Goal: Task Accomplishment & Management: Use online tool/utility

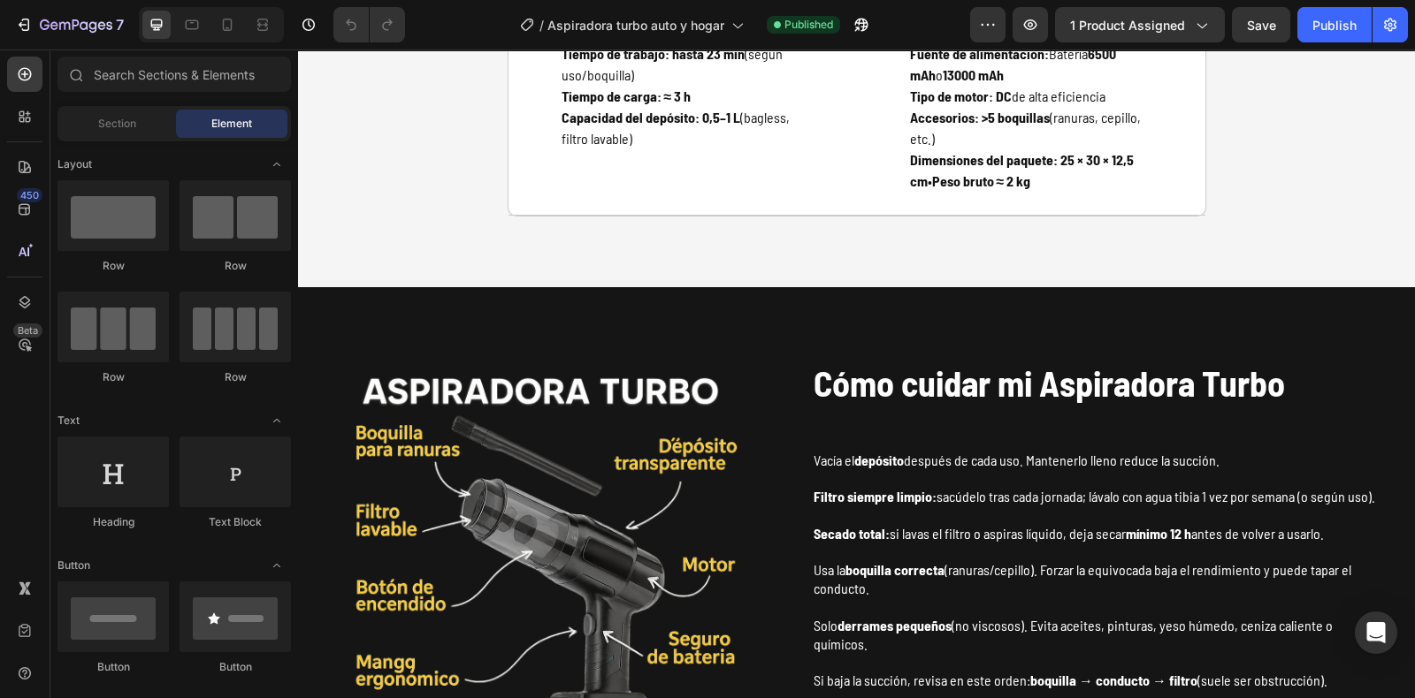
scroll to position [4788, 0]
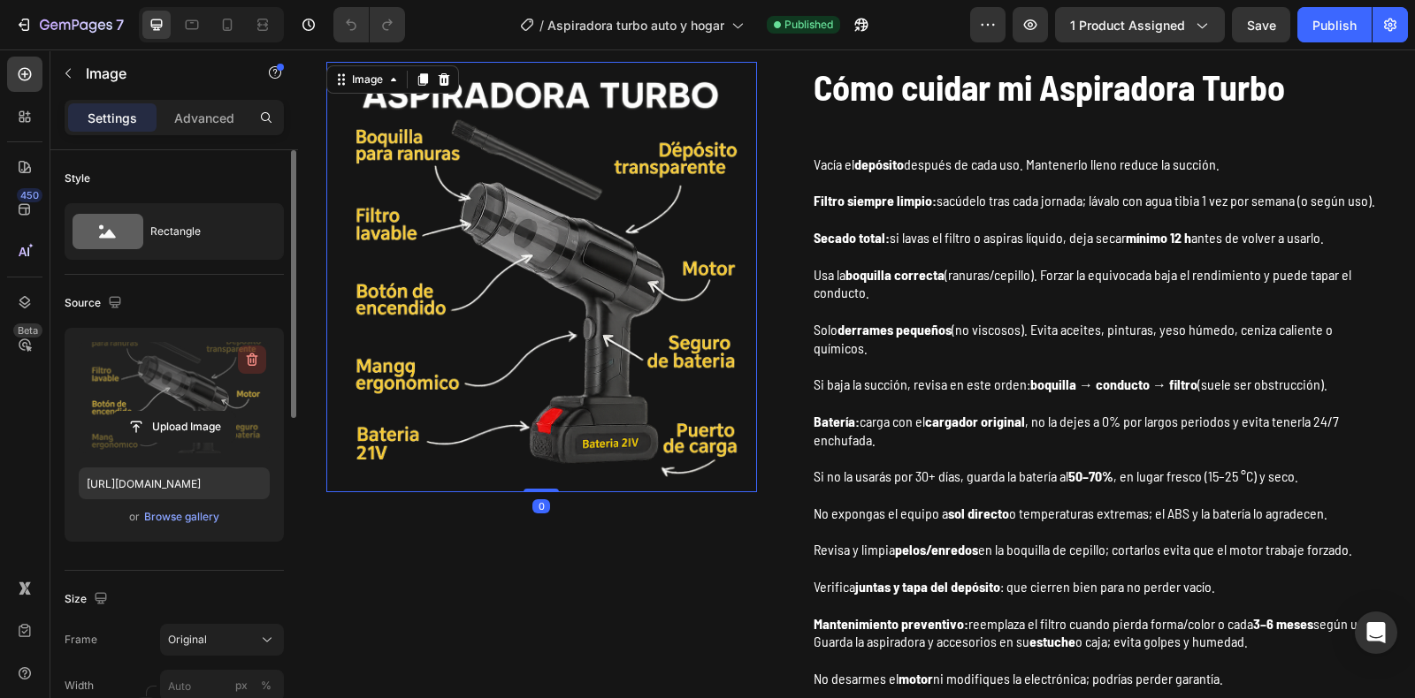
click at [259, 367] on icon "button" at bounding box center [252, 360] width 18 height 18
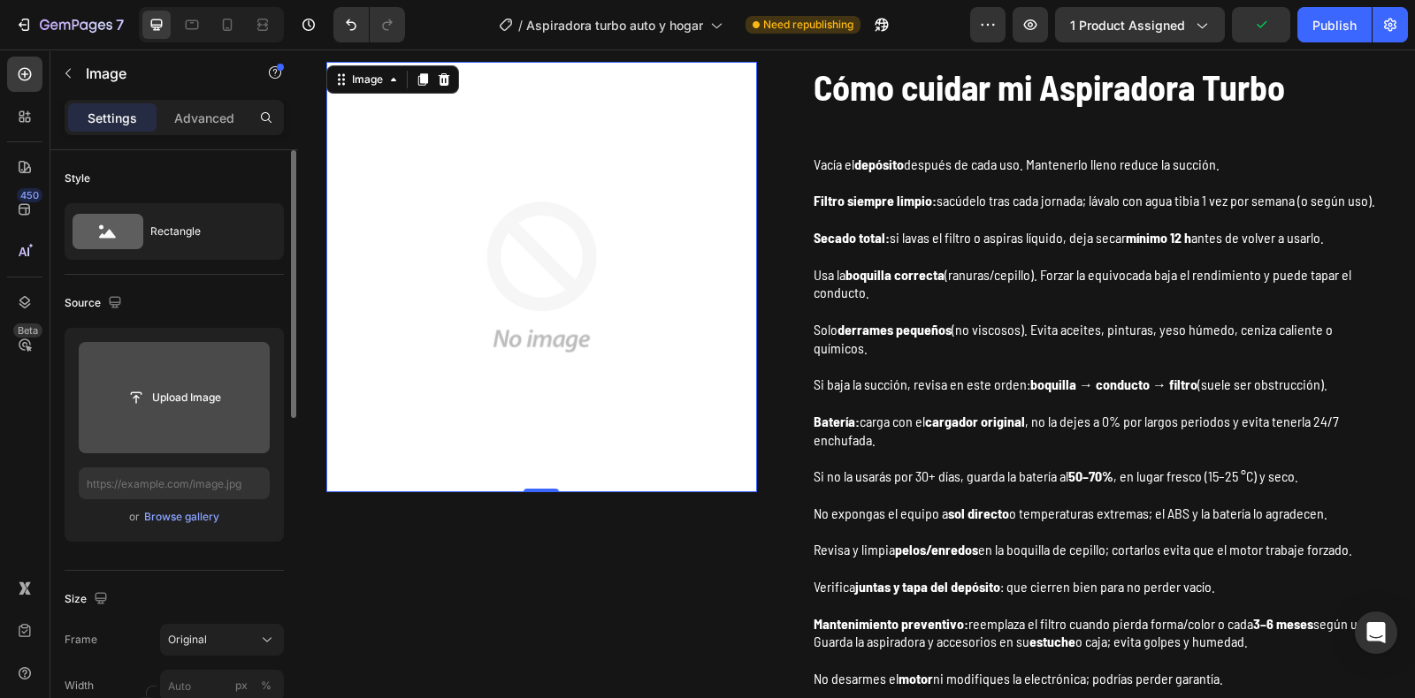
click at [195, 378] on input "file" at bounding box center [174, 397] width 191 height 111
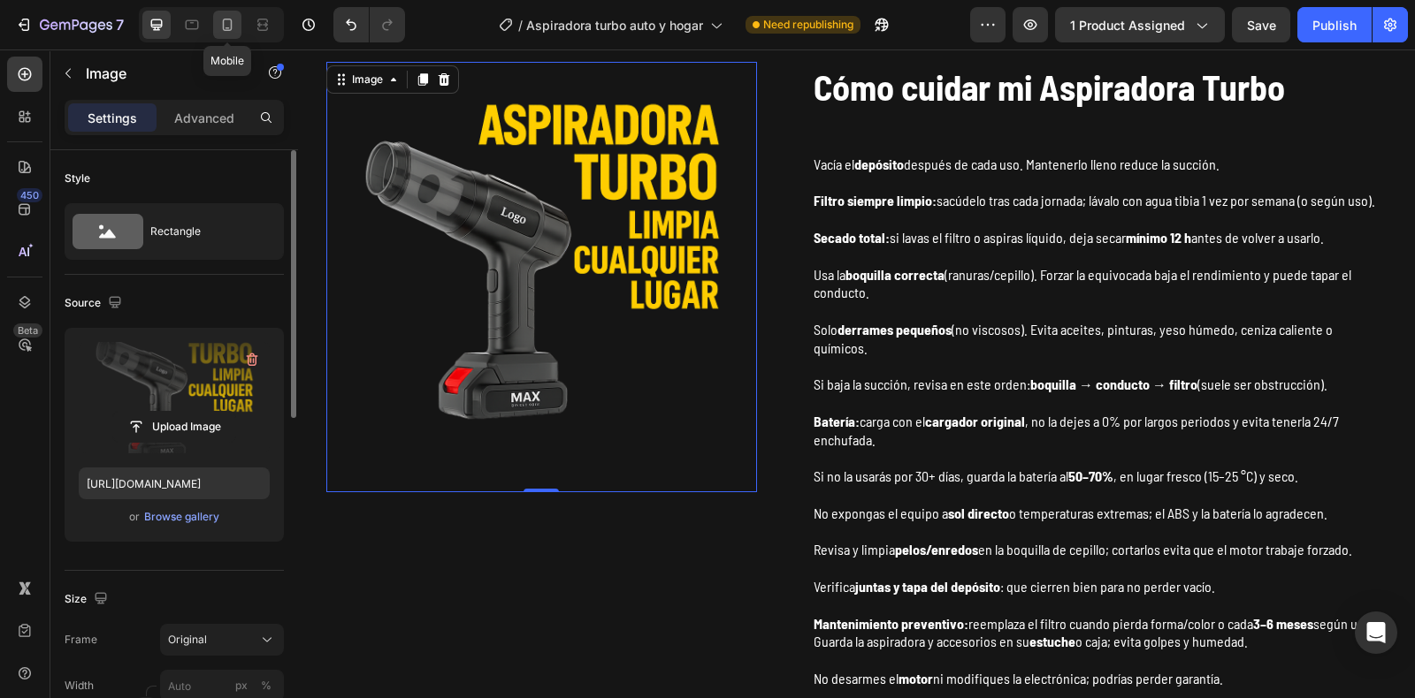
click at [233, 20] on icon at bounding box center [227, 25] width 18 height 18
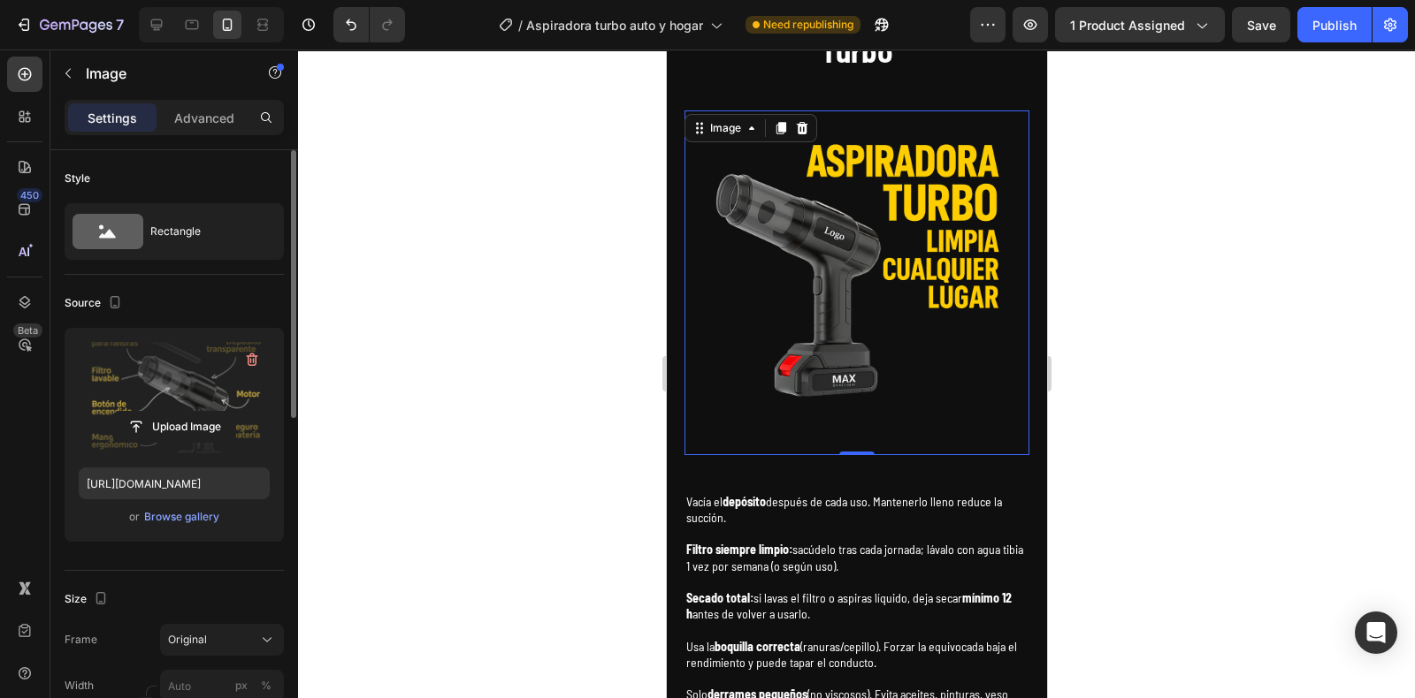
scroll to position [4637, 0]
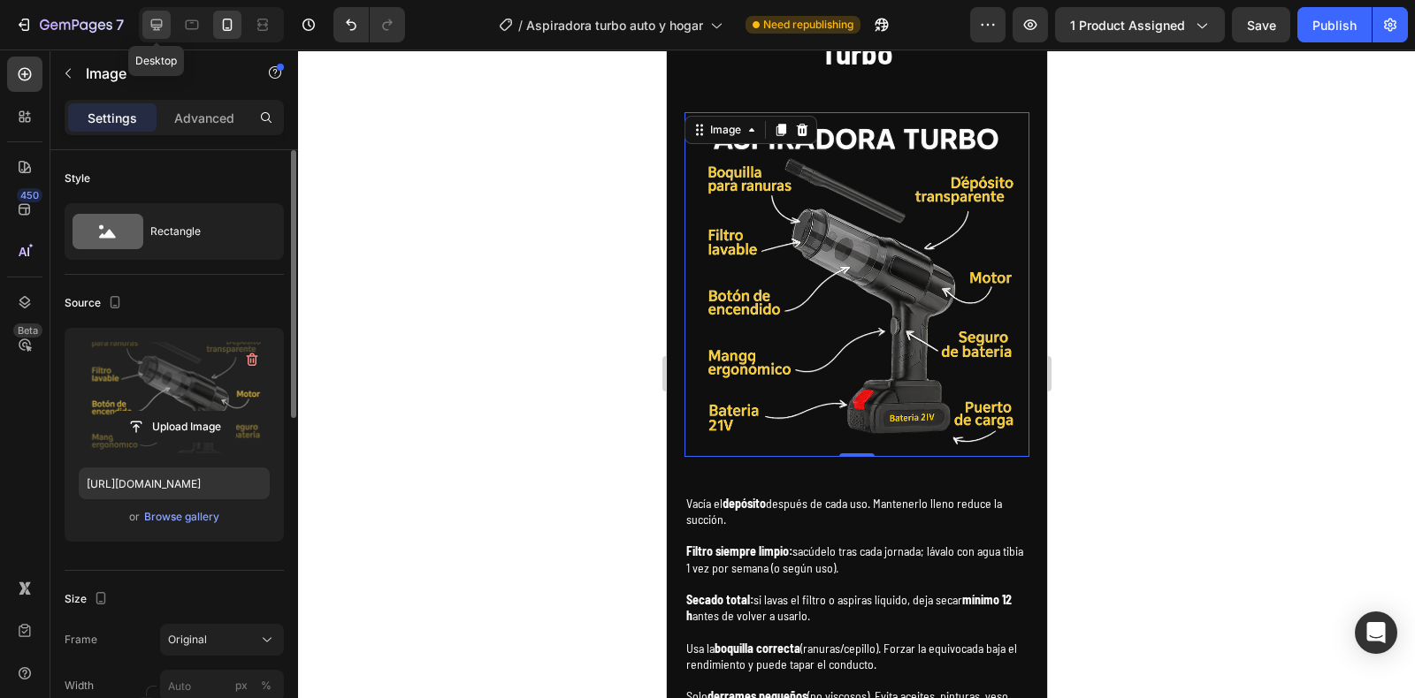
click at [168, 34] on div at bounding box center [156, 25] width 28 height 28
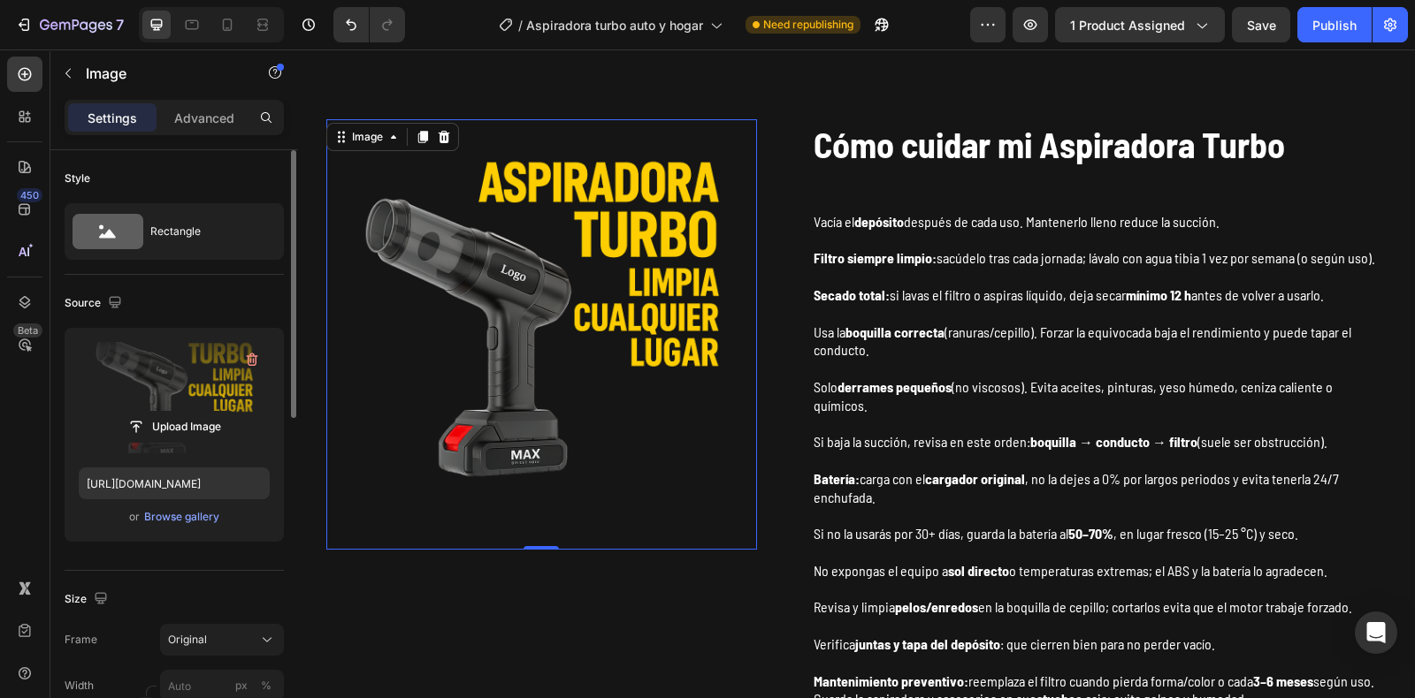
scroll to position [4737, 0]
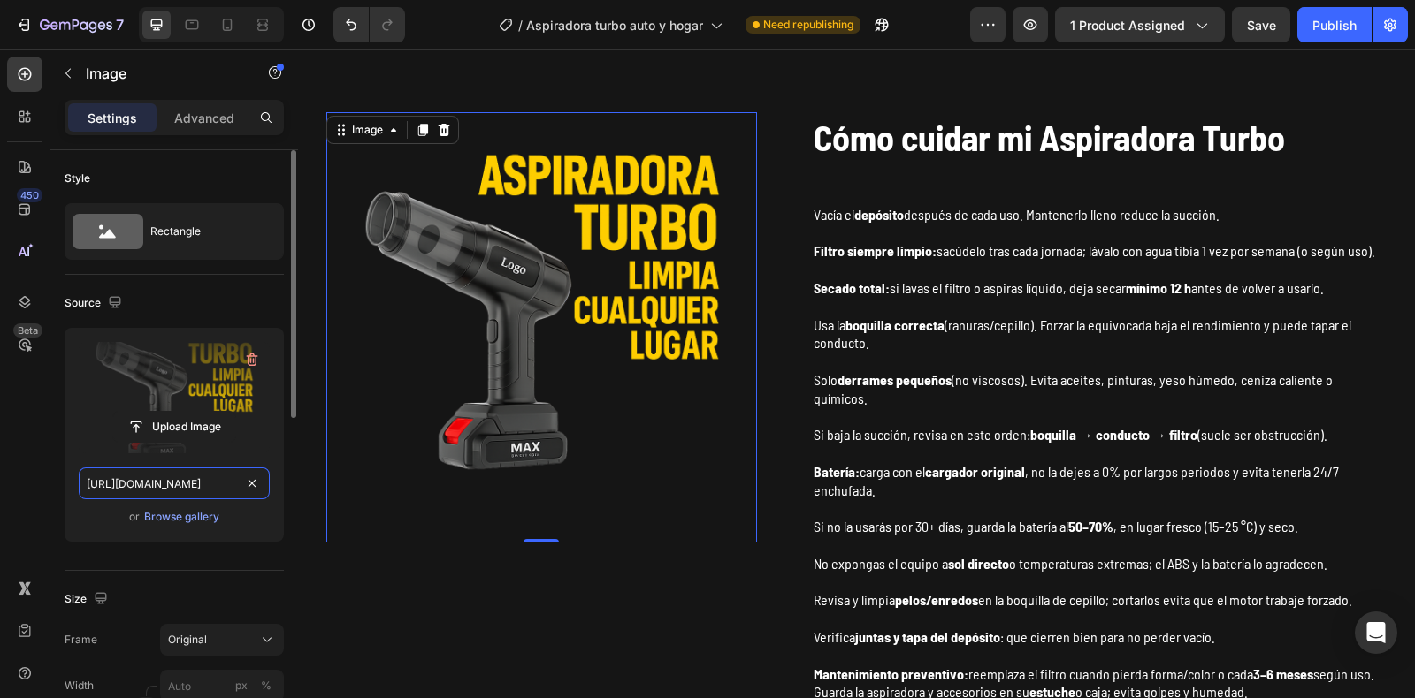
click at [190, 482] on input "[URL][DOMAIN_NAME]" at bounding box center [174, 484] width 191 height 32
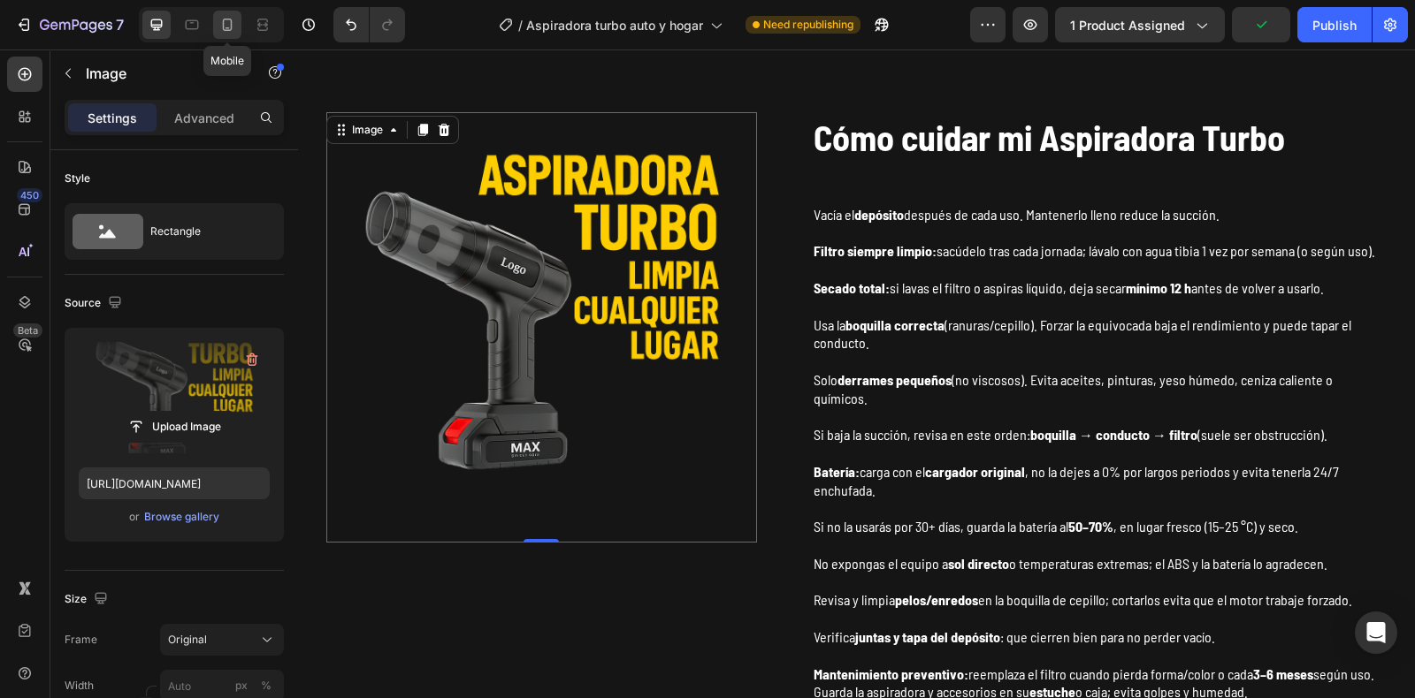
click at [231, 14] on div at bounding box center [227, 25] width 28 height 28
type input "[URL][DOMAIN_NAME]"
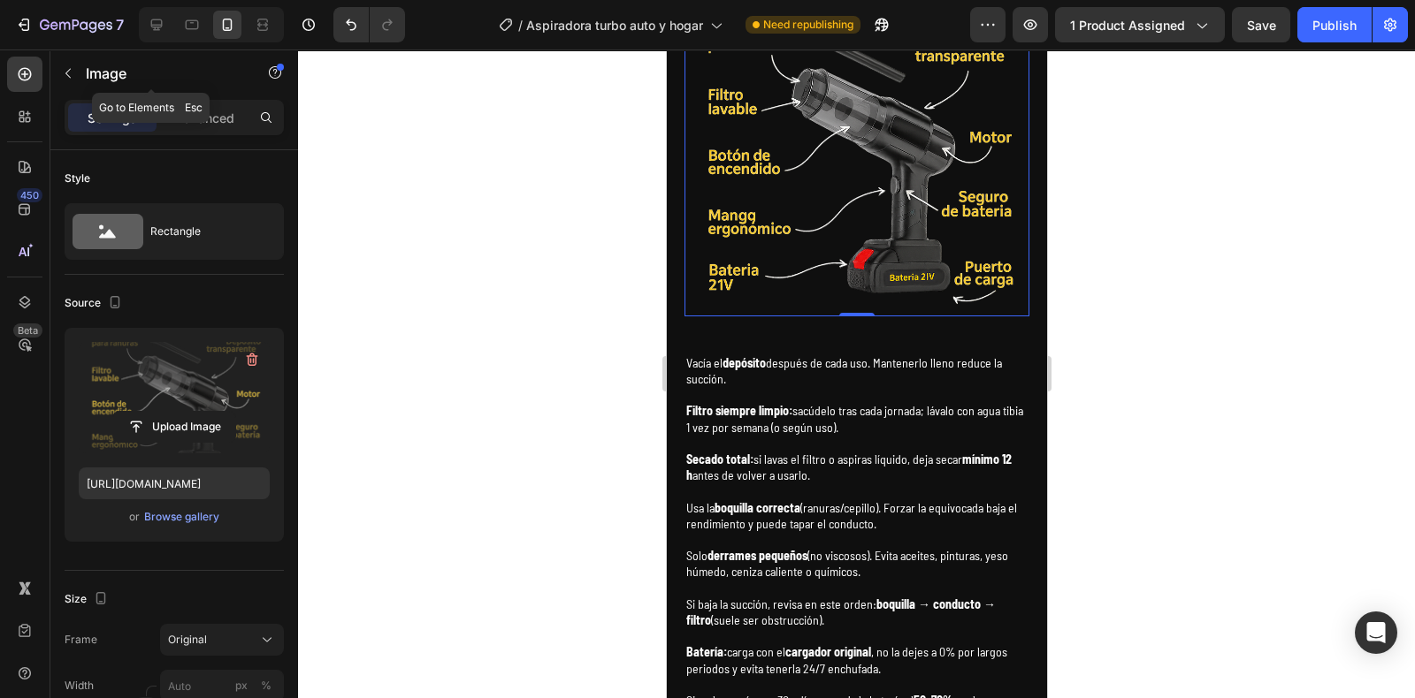
scroll to position [4637, 0]
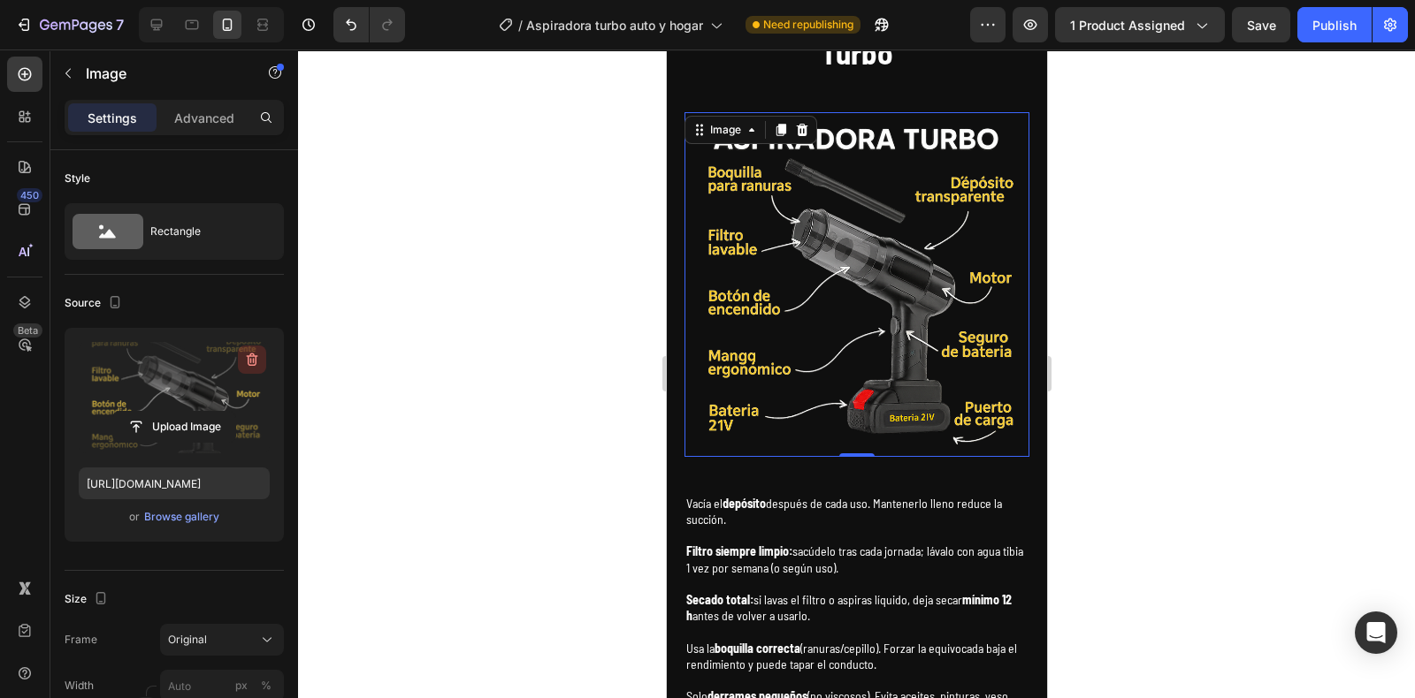
click at [250, 370] on button "button" at bounding box center [252, 360] width 28 height 28
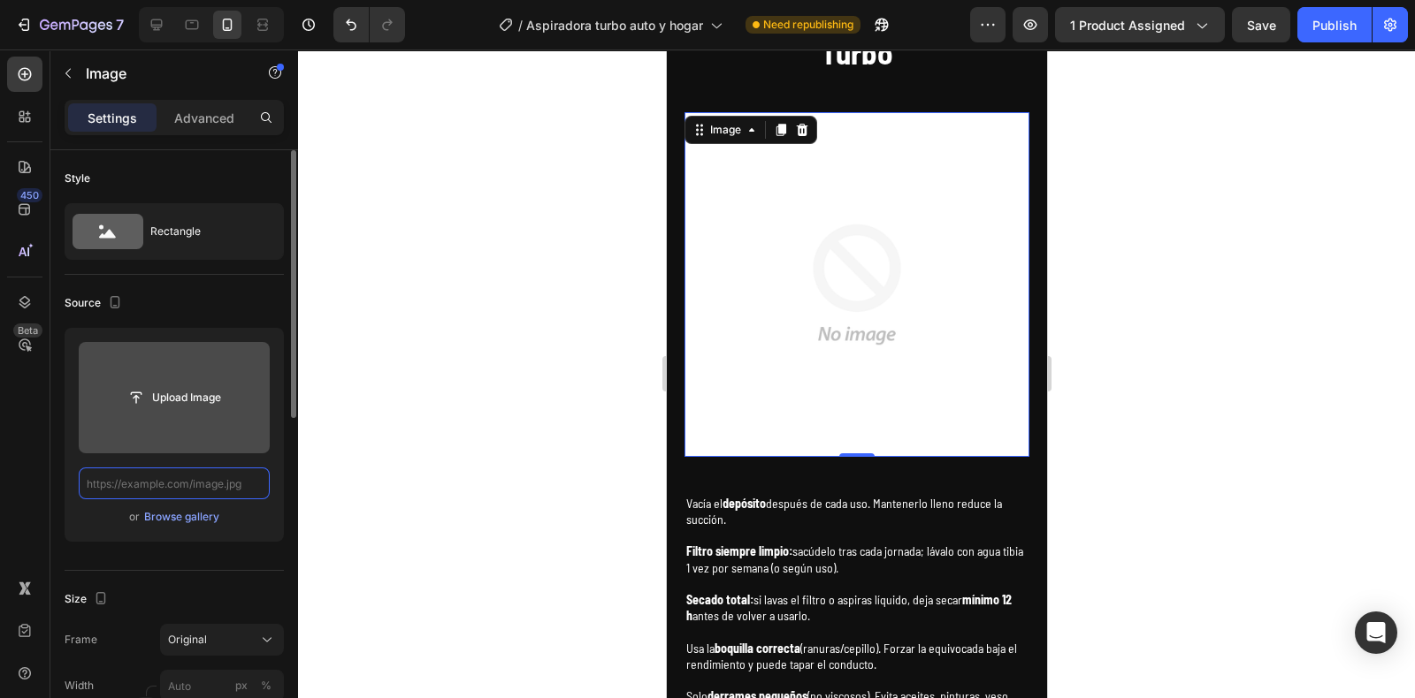
click at [171, 482] on input "text" at bounding box center [174, 484] width 191 height 32
paste input "[URL][DOMAIN_NAME]"
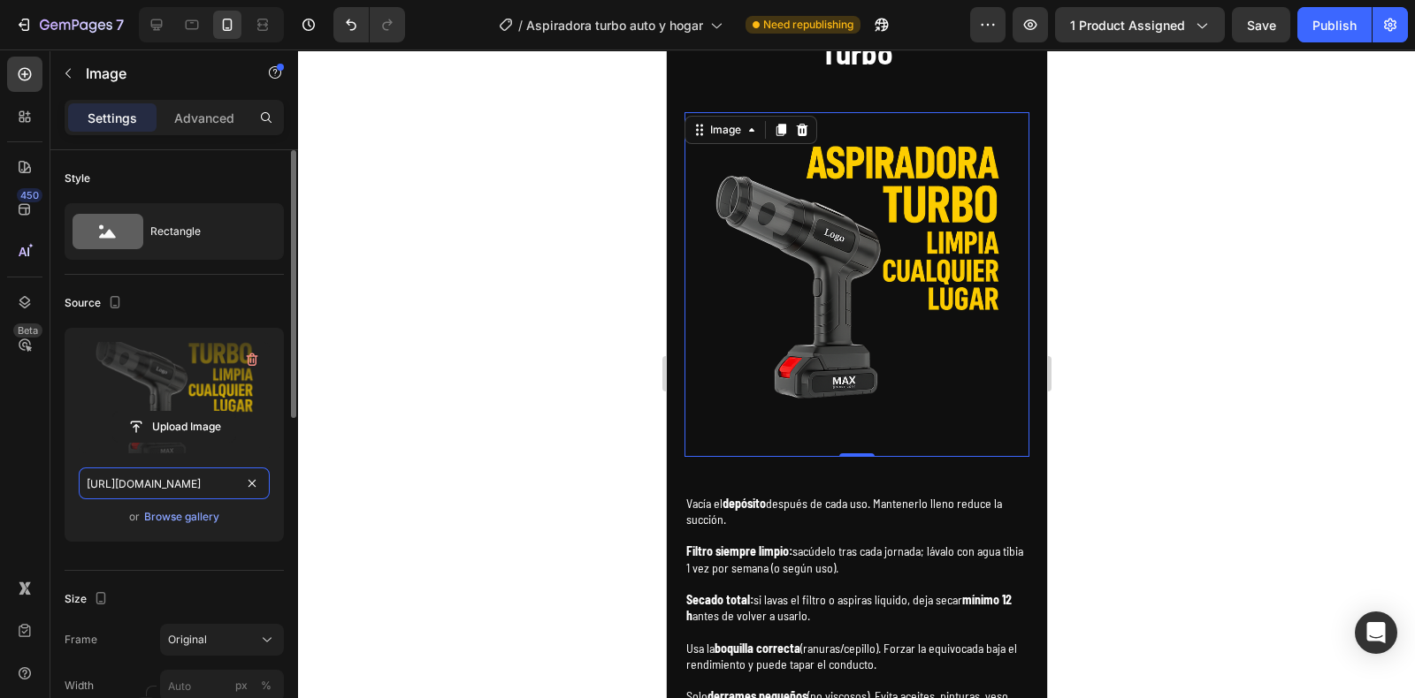
scroll to position [0, 548]
type input "[URL][DOMAIN_NAME]"
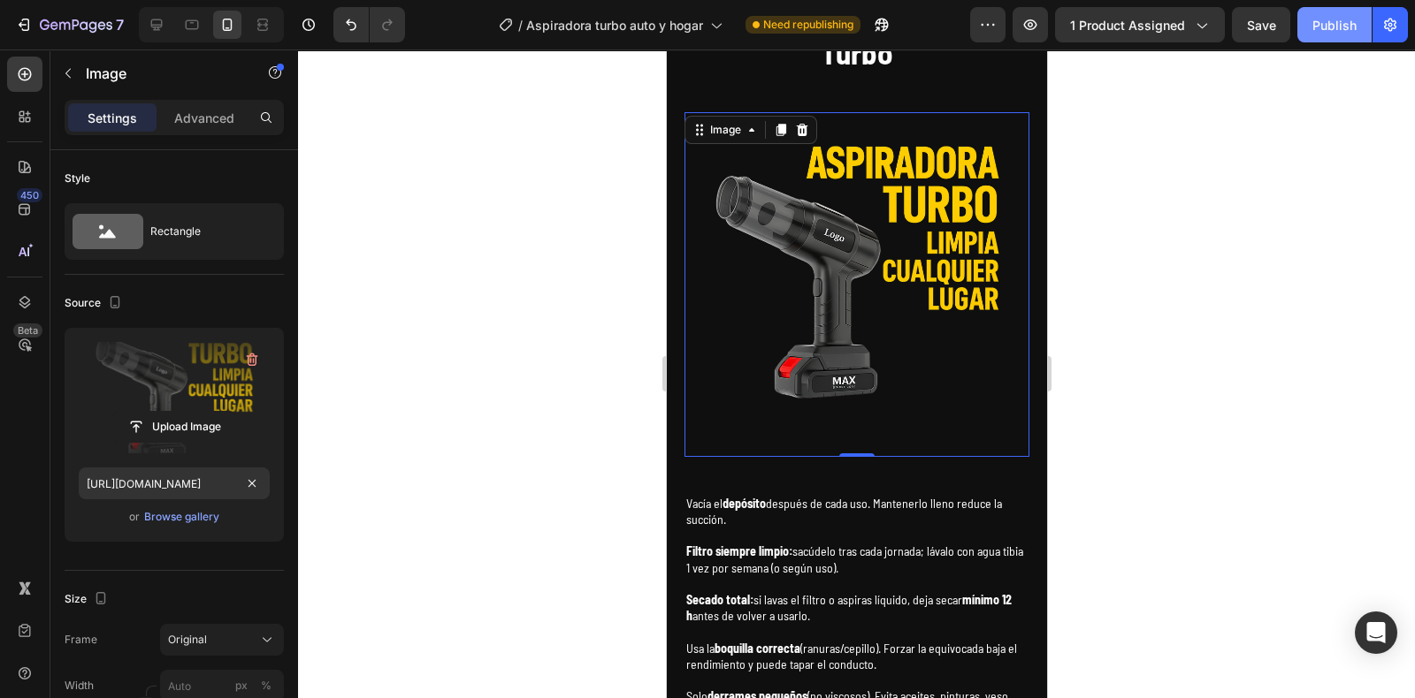
scroll to position [0, 0]
click at [1319, 19] on div "Publish" at bounding box center [1334, 25] width 44 height 19
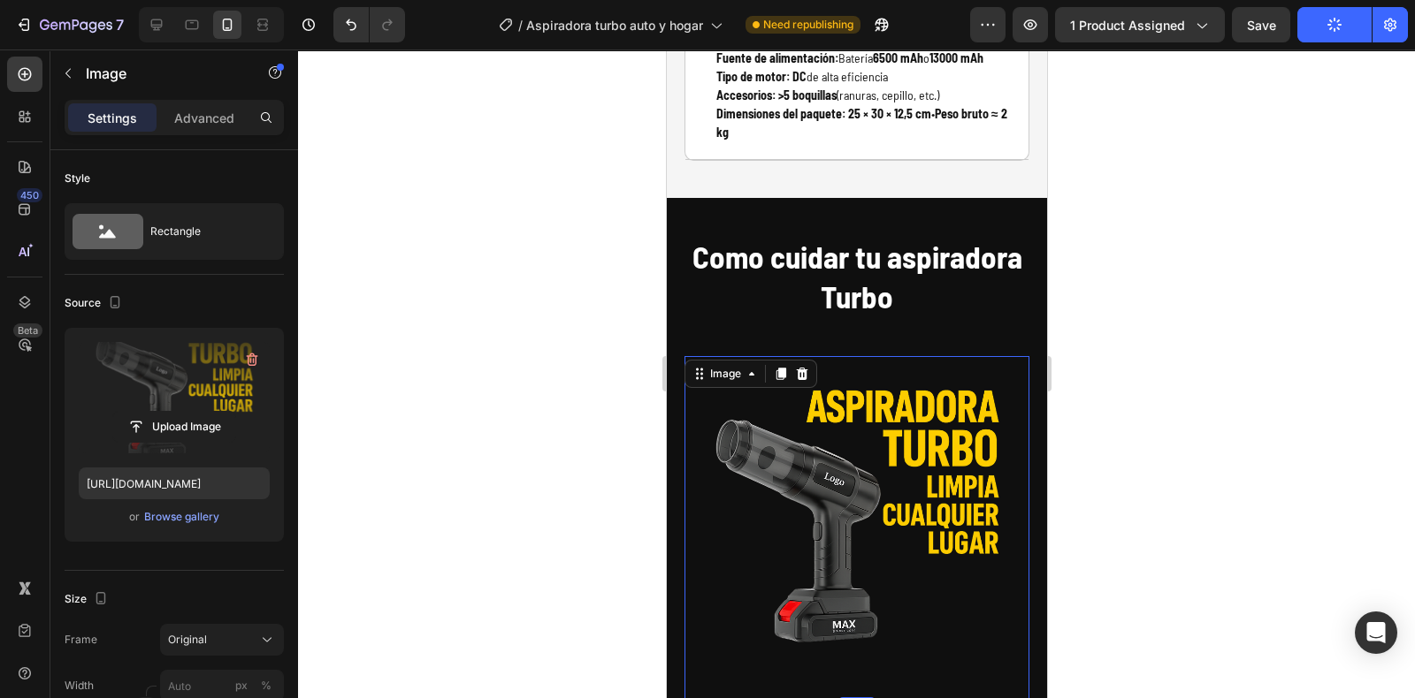
scroll to position [4454, 0]
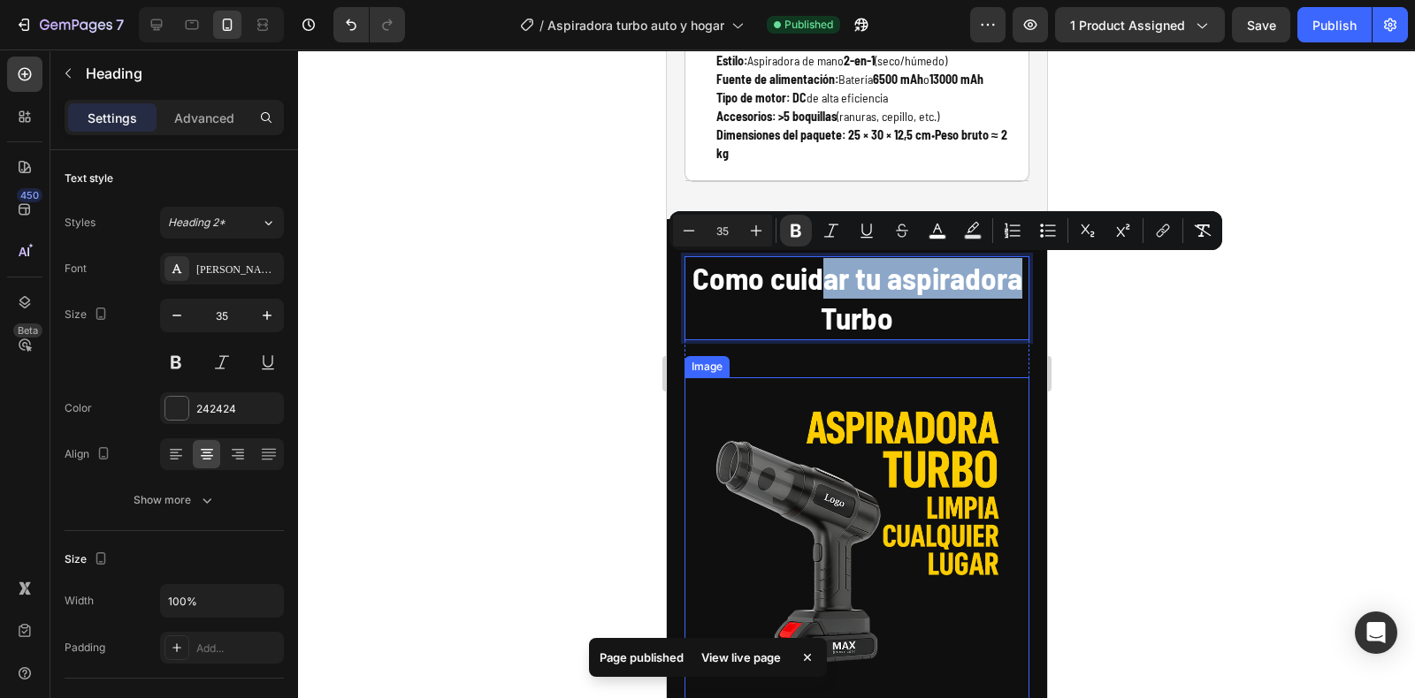
drag, startPoint x: 878, startPoint y: 279, endPoint x: 875, endPoint y: 426, distance: 146.8
click at [1145, 404] on div at bounding box center [856, 374] width 1117 height 649
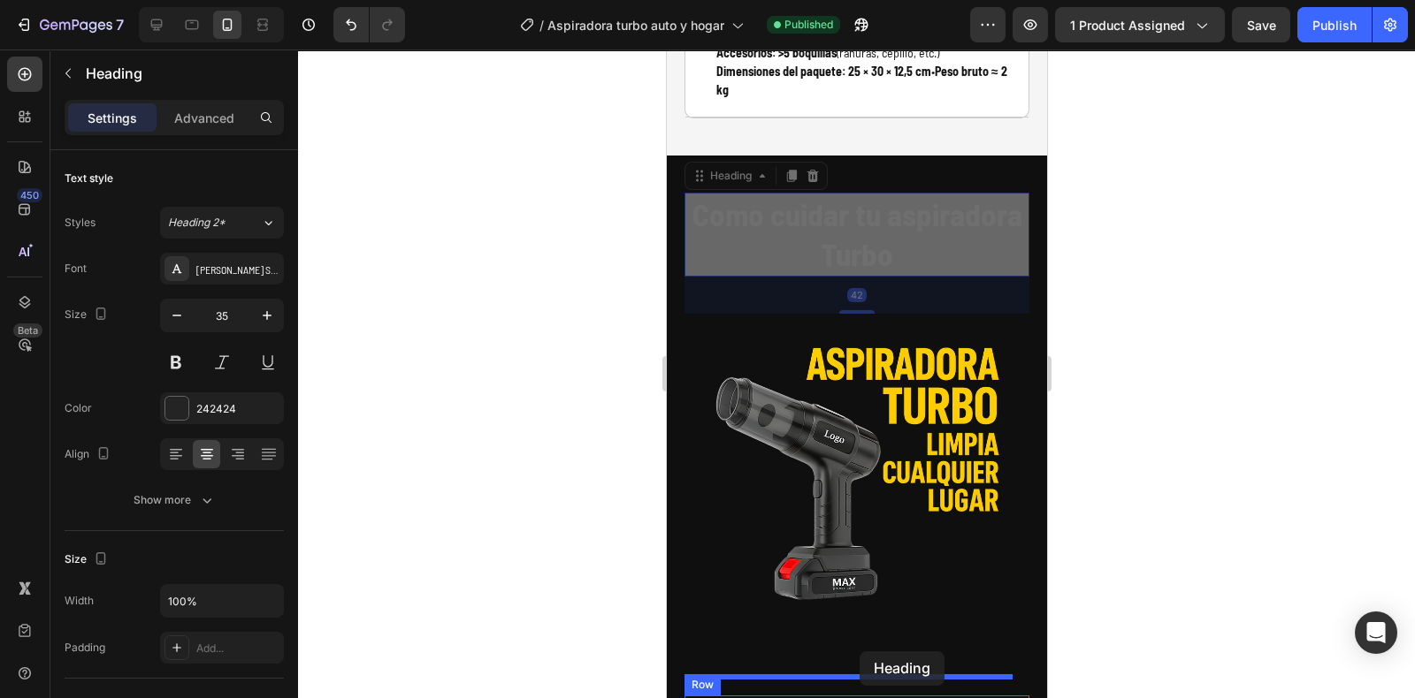
scroll to position [4603, 0]
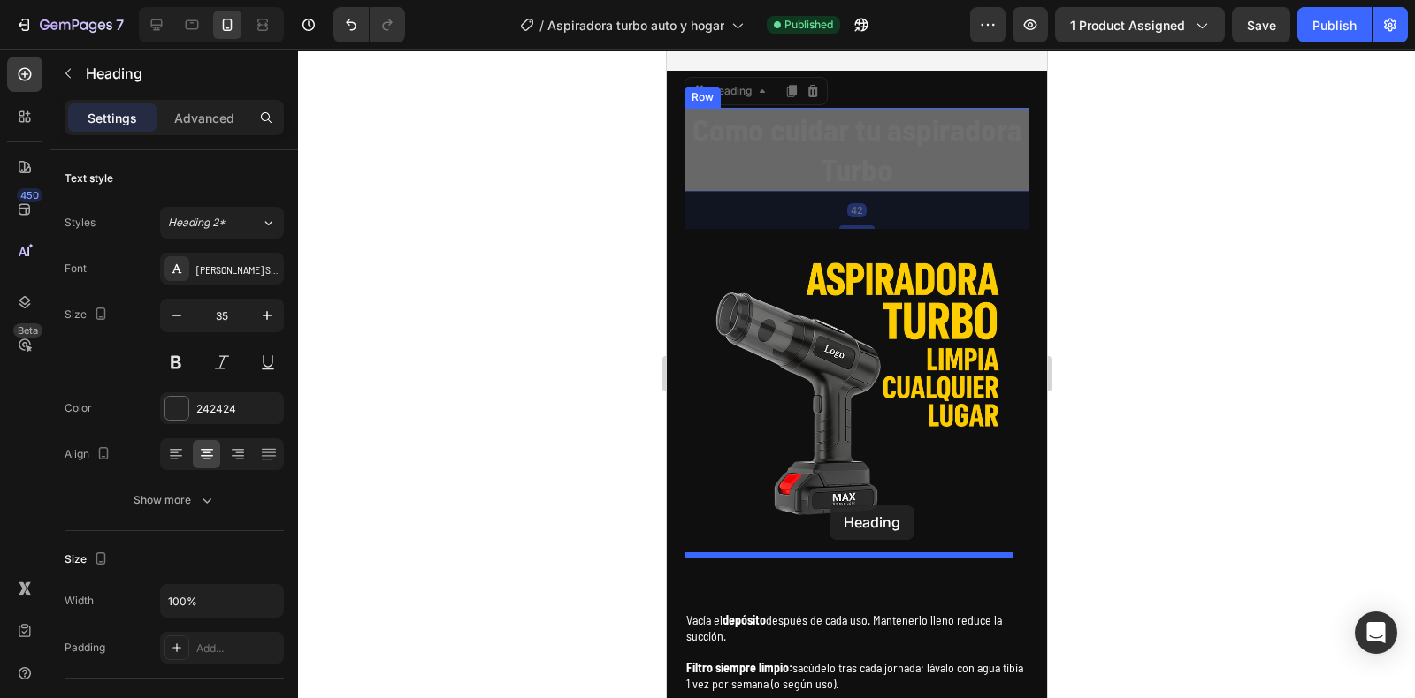
drag, startPoint x: 895, startPoint y: 273, endPoint x: 829, endPoint y: 506, distance: 241.6
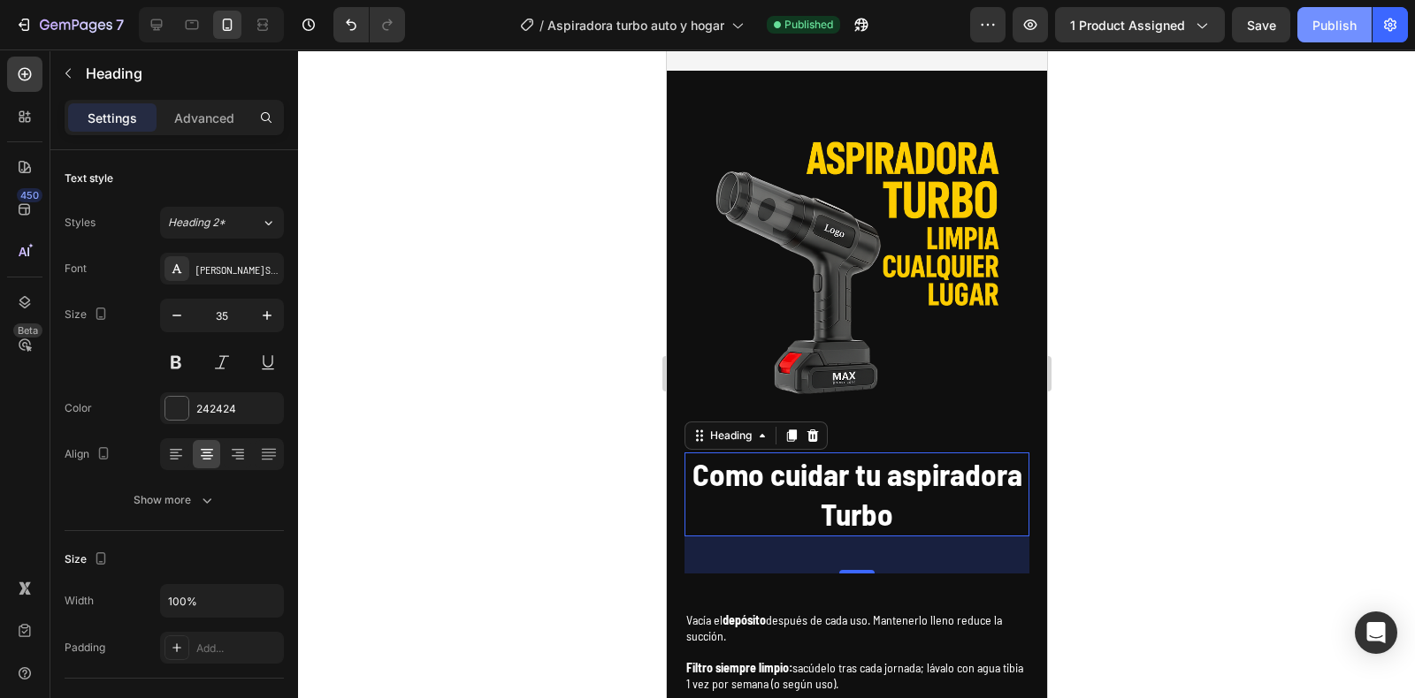
click at [1326, 19] on div "Publish" at bounding box center [1334, 25] width 44 height 19
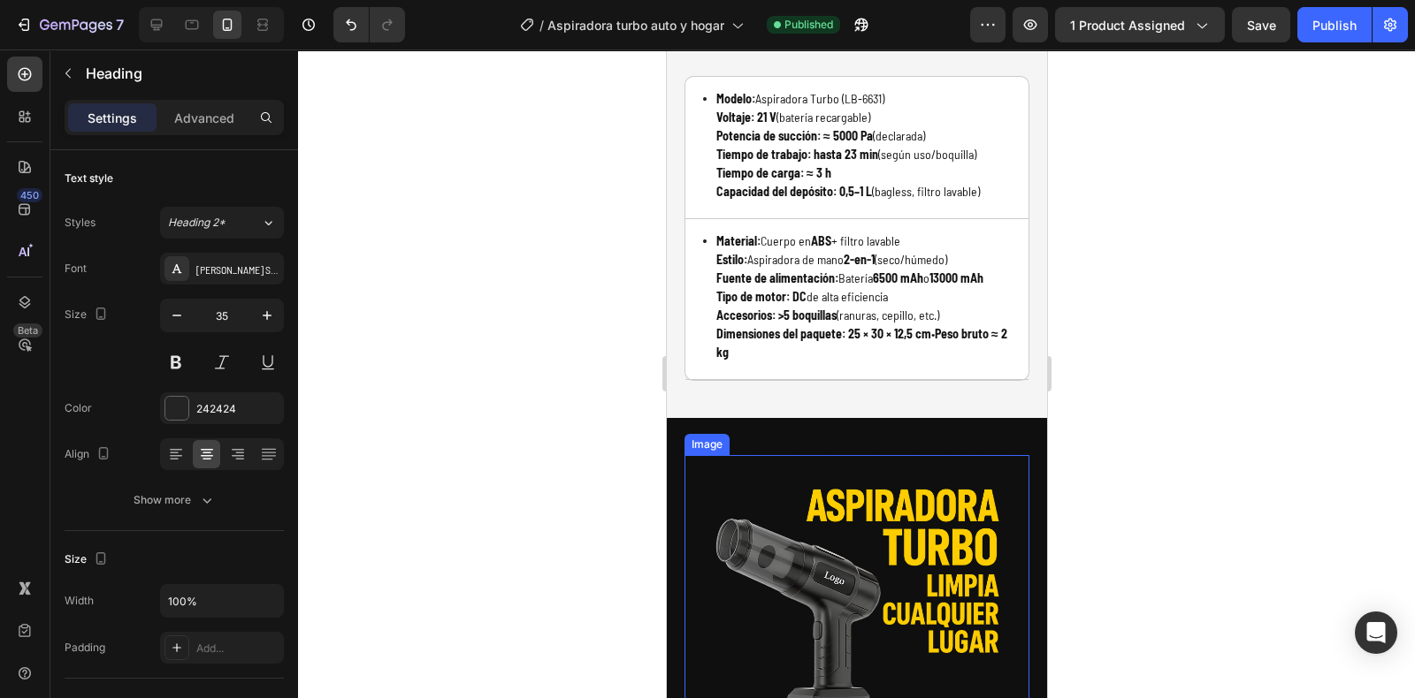
scroll to position [4207, 0]
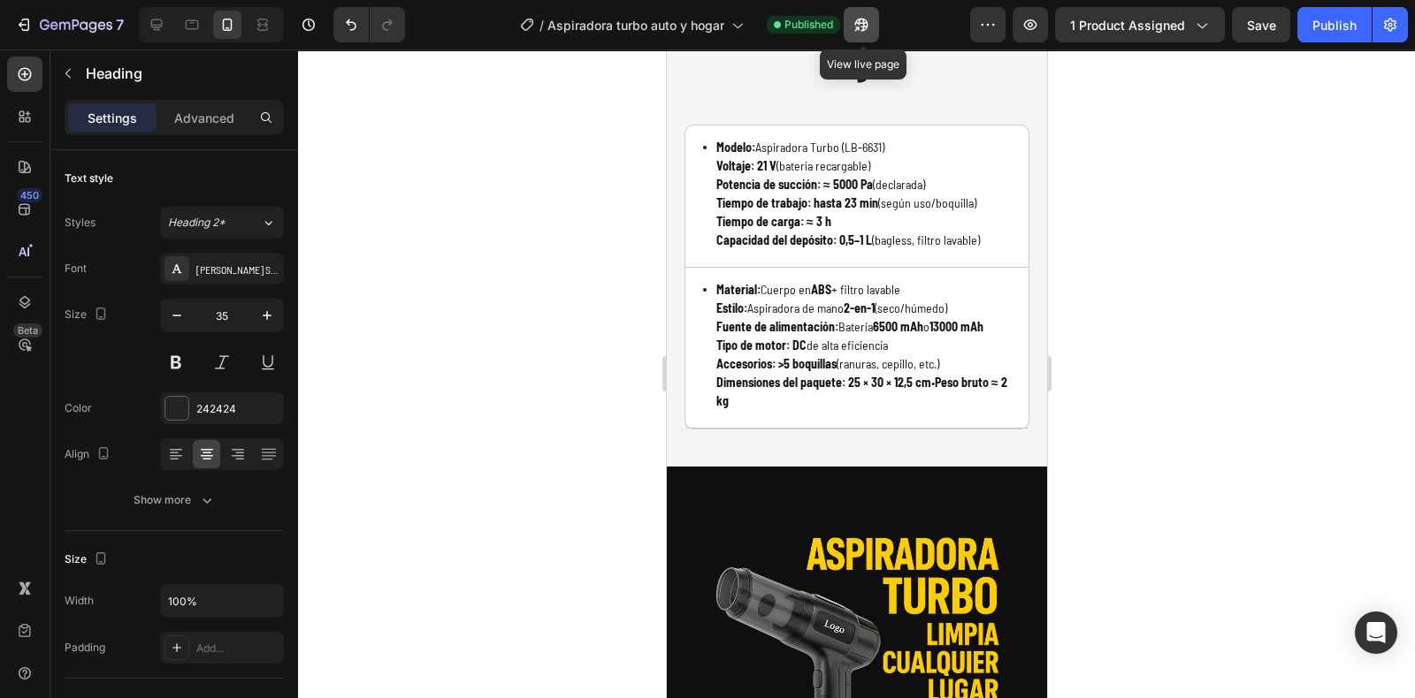
click at [859, 27] on icon "button" at bounding box center [856, 29] width 4 height 4
